Goal: Information Seeking & Learning: Check status

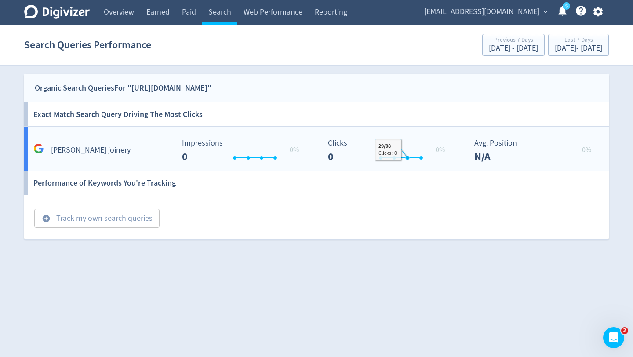
click at [424, 136] on div "Created with Highcharts 10.3.3 Clicks 0 _ 0% 29/08 Clicks : 0" at bounding box center [393, 147] width 146 height 30
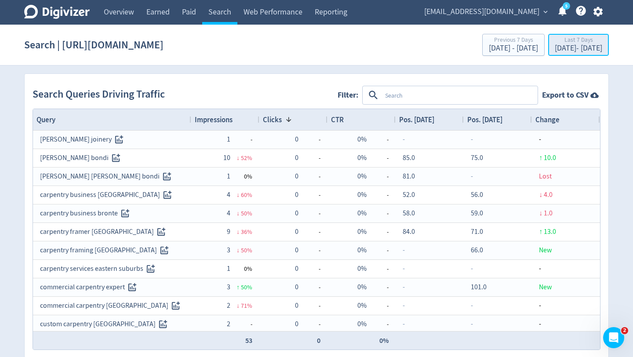
click at [555, 47] on div "[DATE] - [DATE]" at bounding box center [578, 48] width 47 height 8
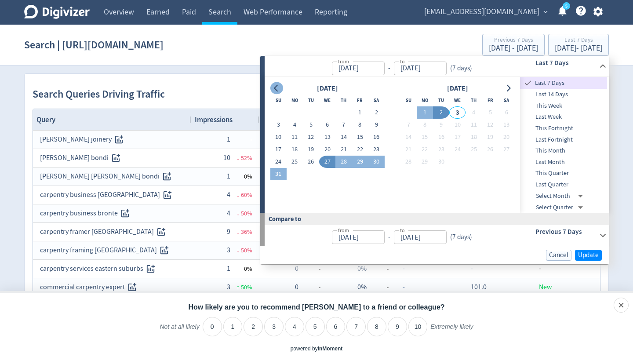
click at [278, 85] on icon "Go to previous month" at bounding box center [276, 88] width 7 height 7
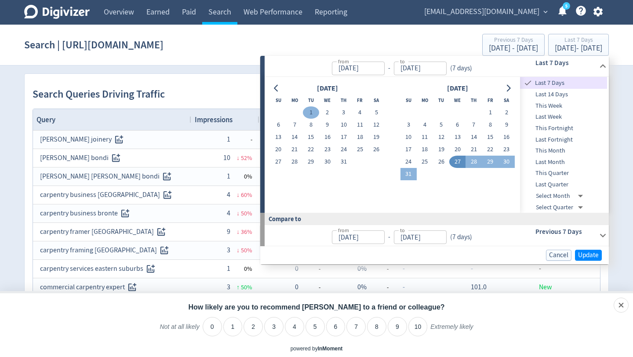
click at [313, 113] on button "1" at bounding box center [311, 112] width 16 height 12
type input "[DATE]"
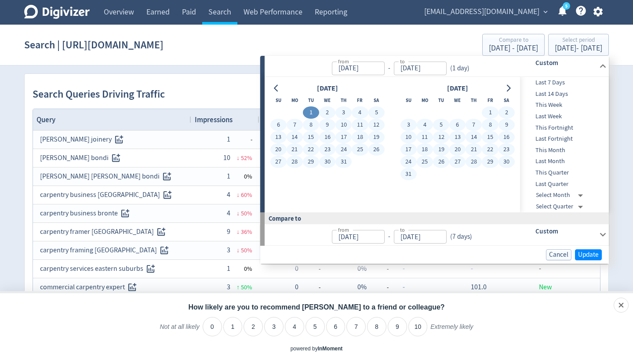
click at [409, 174] on button "31" at bounding box center [408, 174] width 16 height 12
type input "[DATE]"
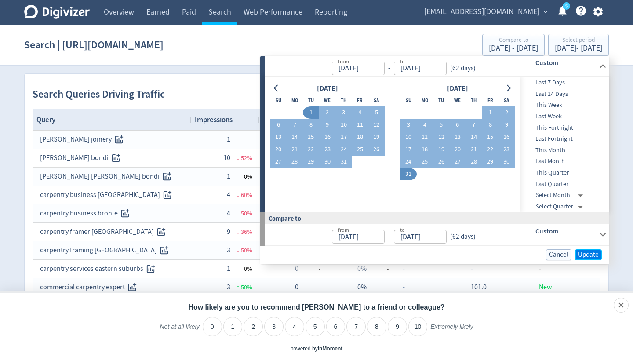
click at [585, 253] on span "Update" at bounding box center [588, 254] width 21 height 7
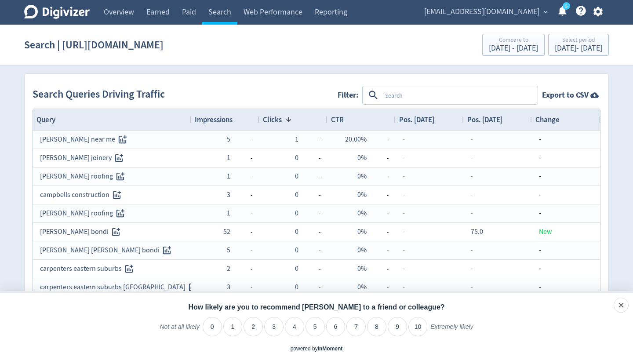
click at [229, 116] on span "Impressions" at bounding box center [214, 120] width 38 height 10
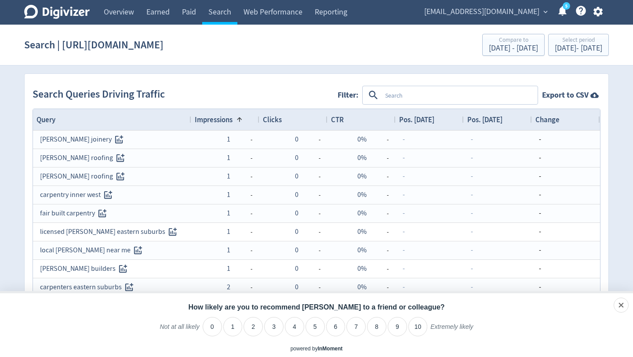
click at [229, 116] on span "Impressions" at bounding box center [214, 120] width 38 height 10
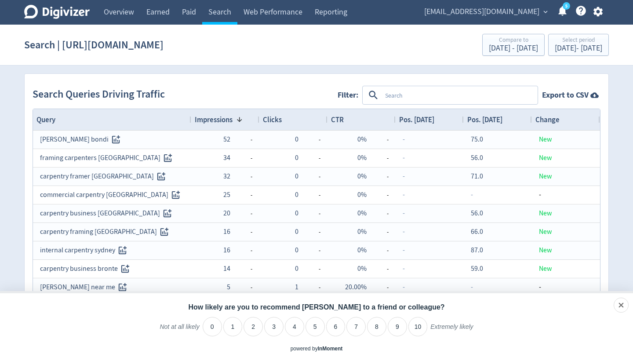
click at [506, 113] on div "Pos. [DATE]" at bounding box center [497, 119] width 61 height 17
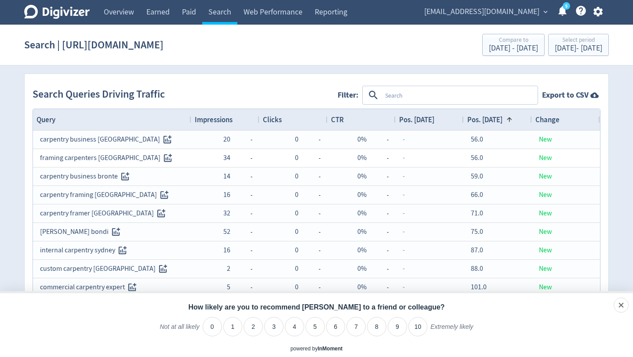
click at [506, 113] on div "Pos. [DATE] 1" at bounding box center [497, 119] width 61 height 17
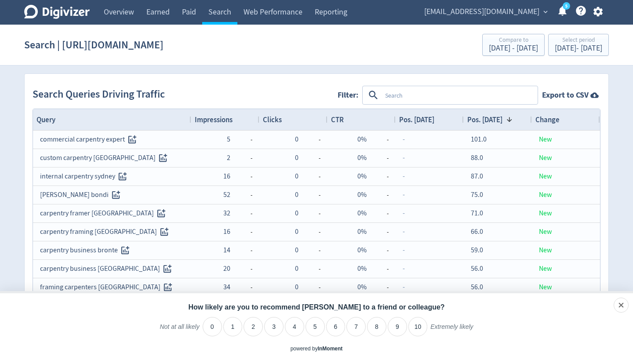
click at [506, 113] on div "Pos. [DATE] 1" at bounding box center [497, 119] width 61 height 17
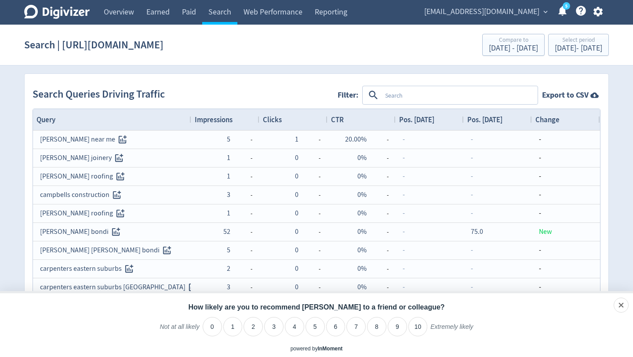
click at [506, 113] on div "Pos. [DATE]" at bounding box center [497, 119] width 61 height 17
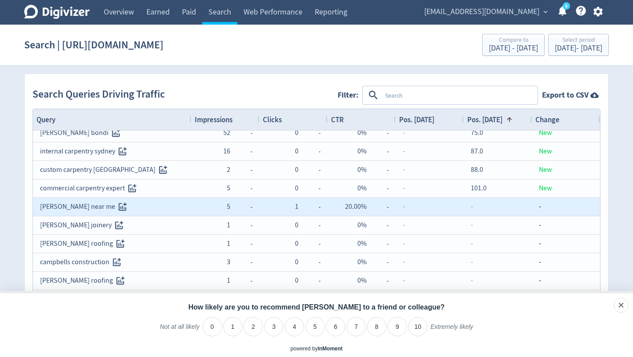
scroll to position [69, 0]
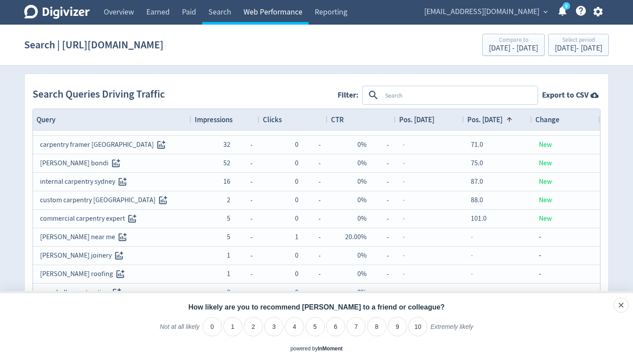
click at [274, 14] on link "Web Performance" at bounding box center [272, 12] width 71 height 25
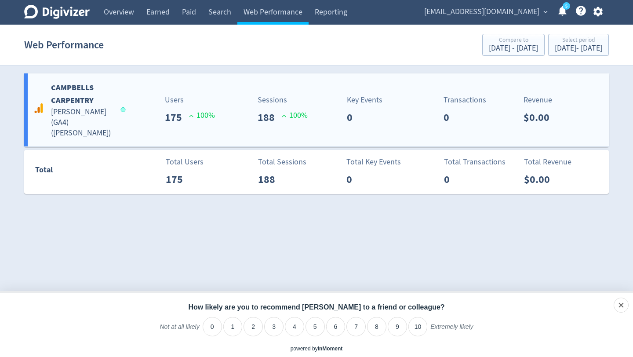
click at [357, 106] on p "Key Events" at bounding box center [365, 100] width 36 height 12
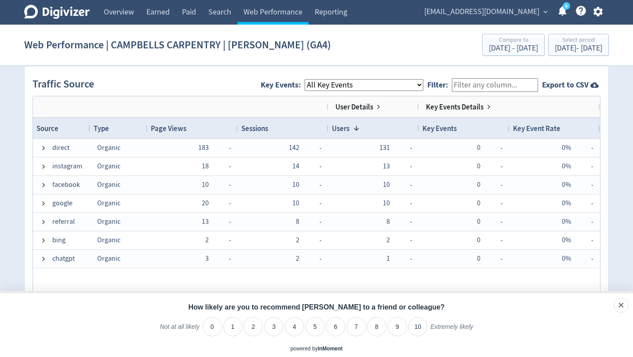
scroll to position [580, 0]
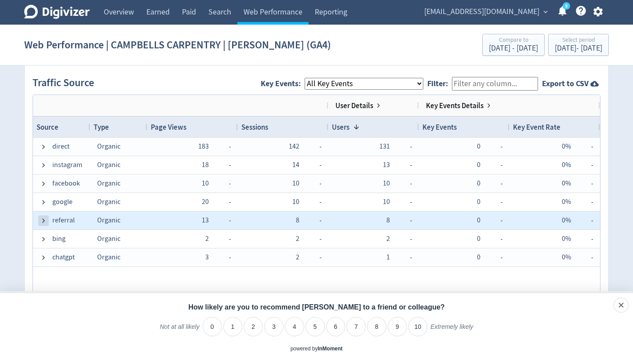
click at [44, 220] on span at bounding box center [43, 220] width 7 height 7
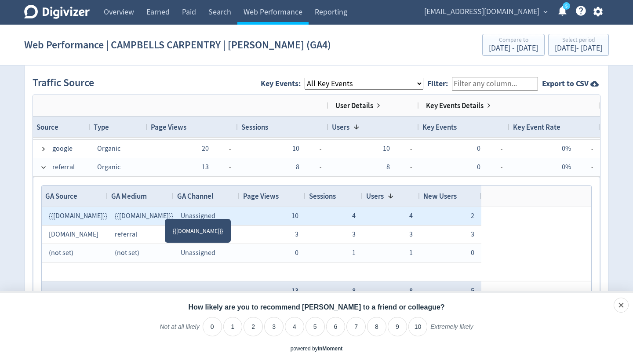
scroll to position [0, 0]
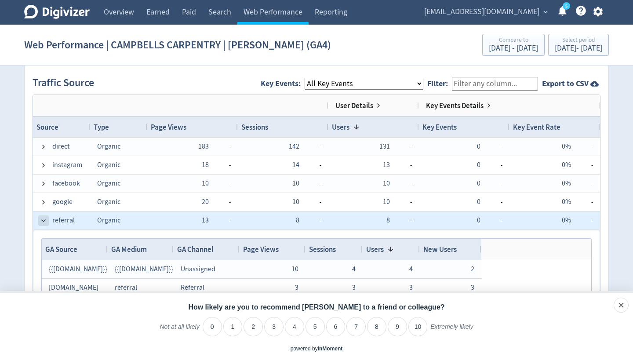
click at [42, 222] on span at bounding box center [43, 220] width 7 height 7
